Goal: Find specific page/section: Find specific page/section

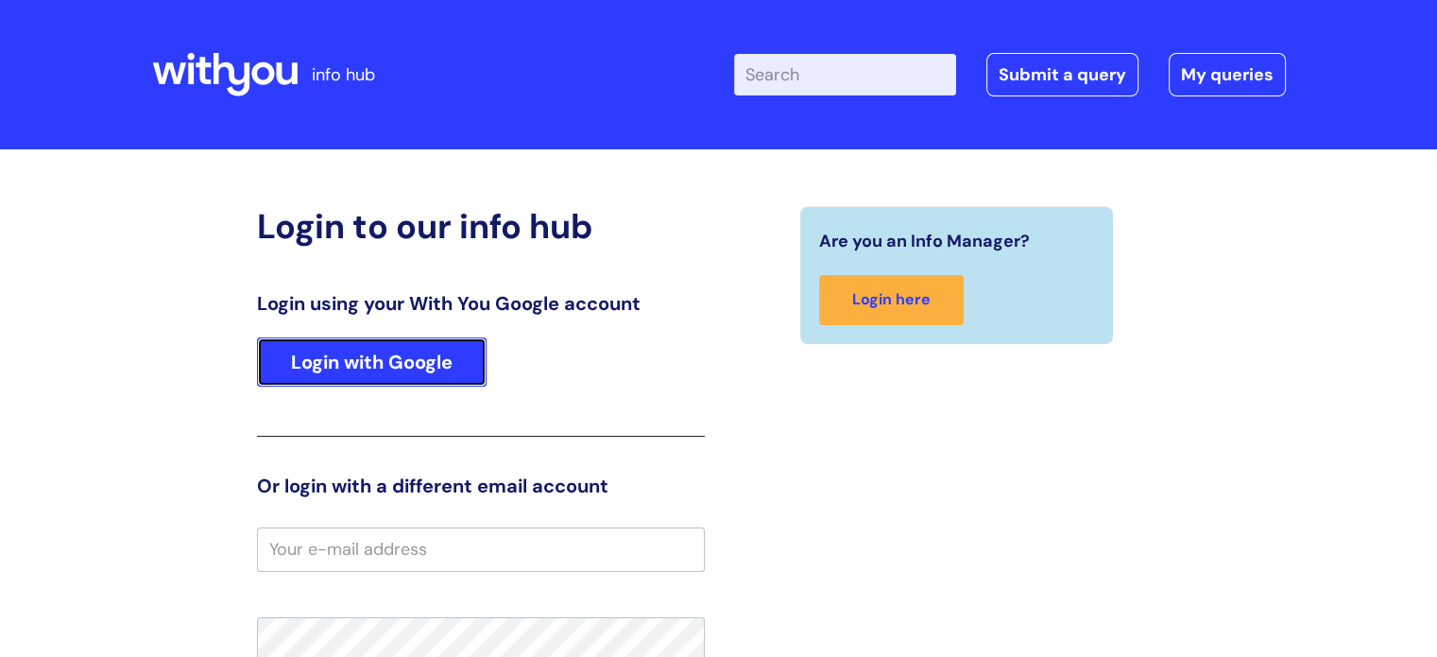
click at [412, 351] on link "Login with Google" at bounding box center [372, 361] width 230 height 49
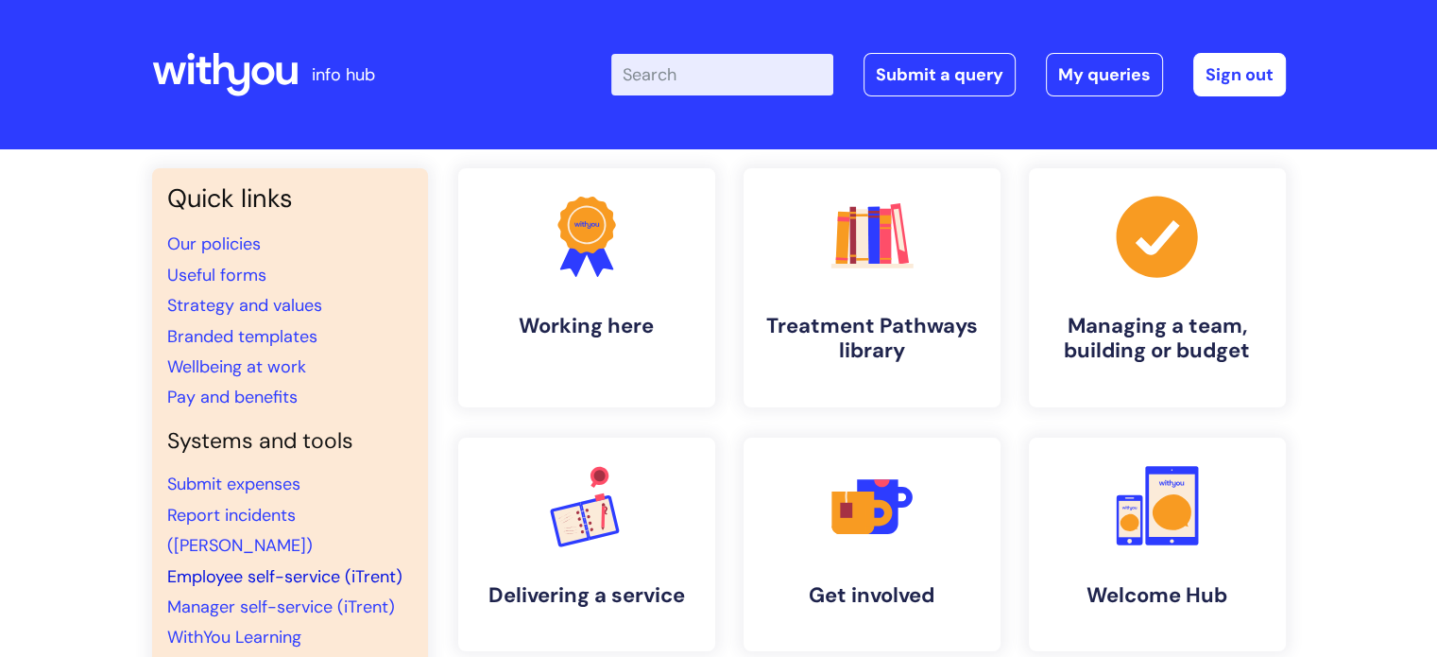
click at [240, 565] on link "Employee self-service (iTrent)" at bounding box center [284, 576] width 235 height 23
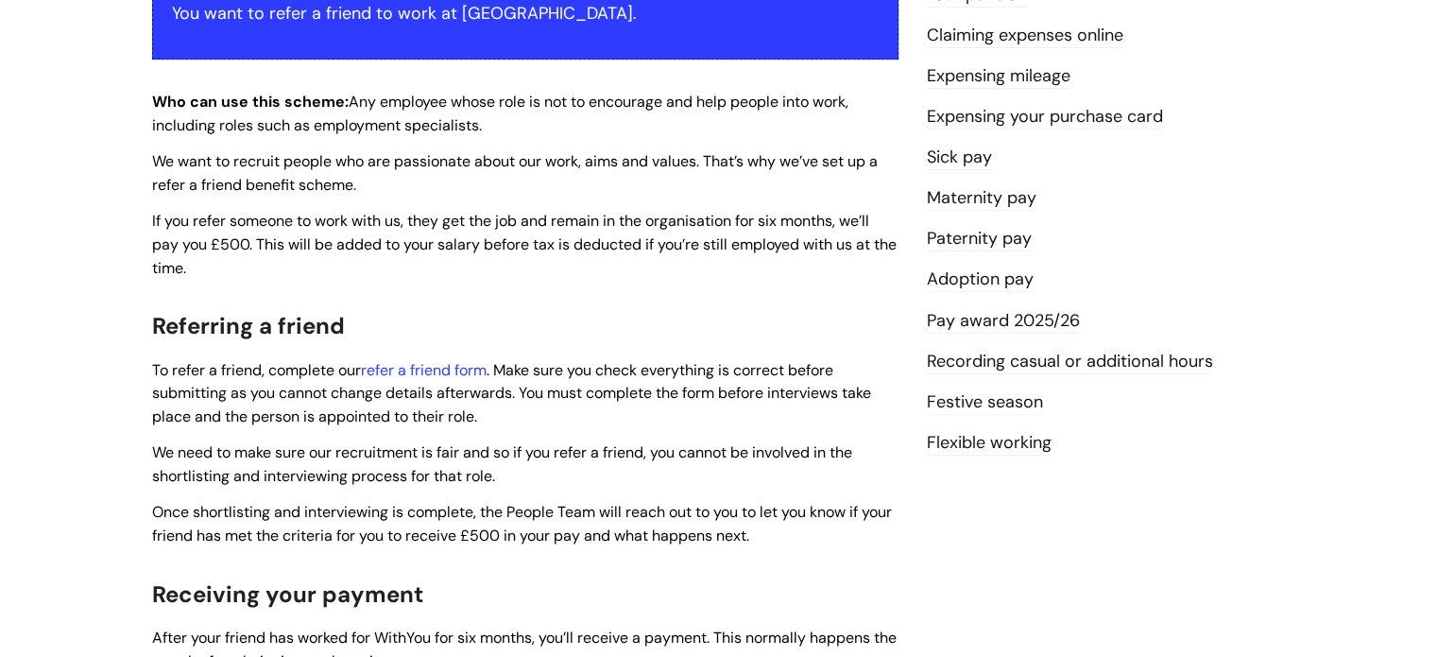
scroll to position [425, 0]
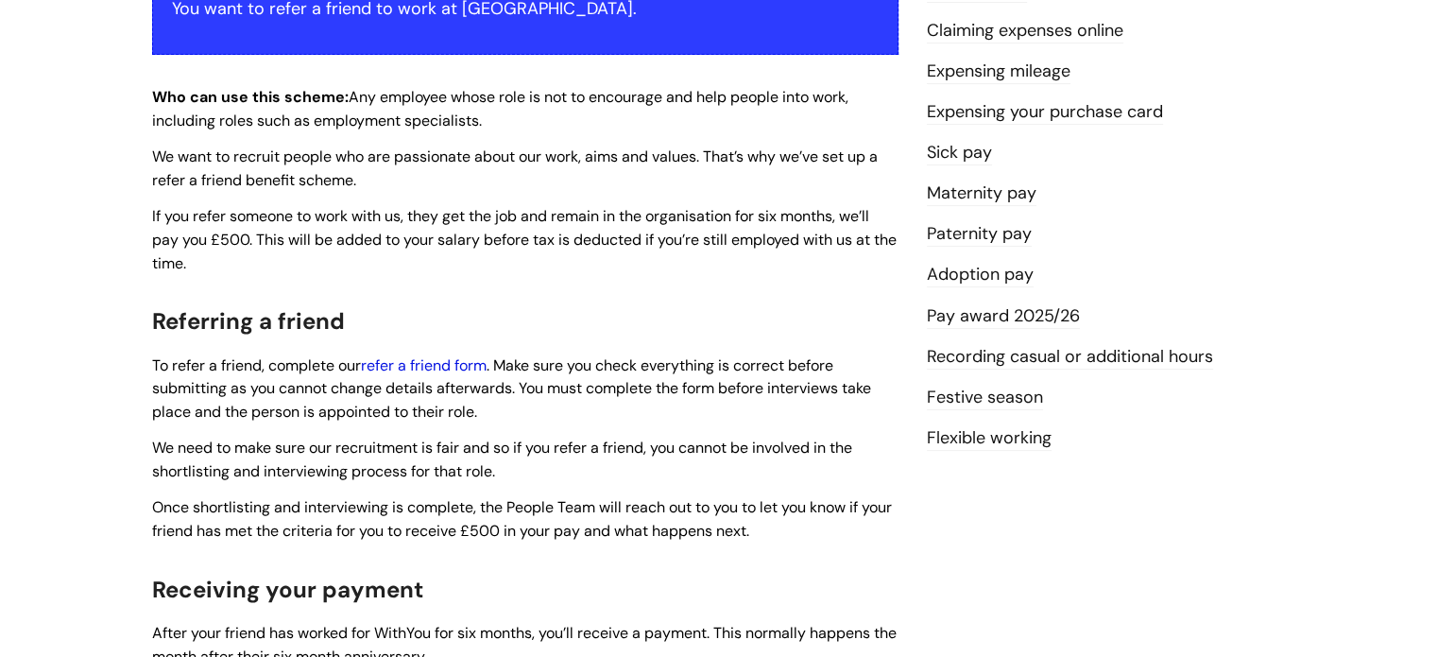
click at [469, 360] on link "refer a friend form" at bounding box center [424, 365] width 126 height 20
